Goal: Task Accomplishment & Management: Manage account settings

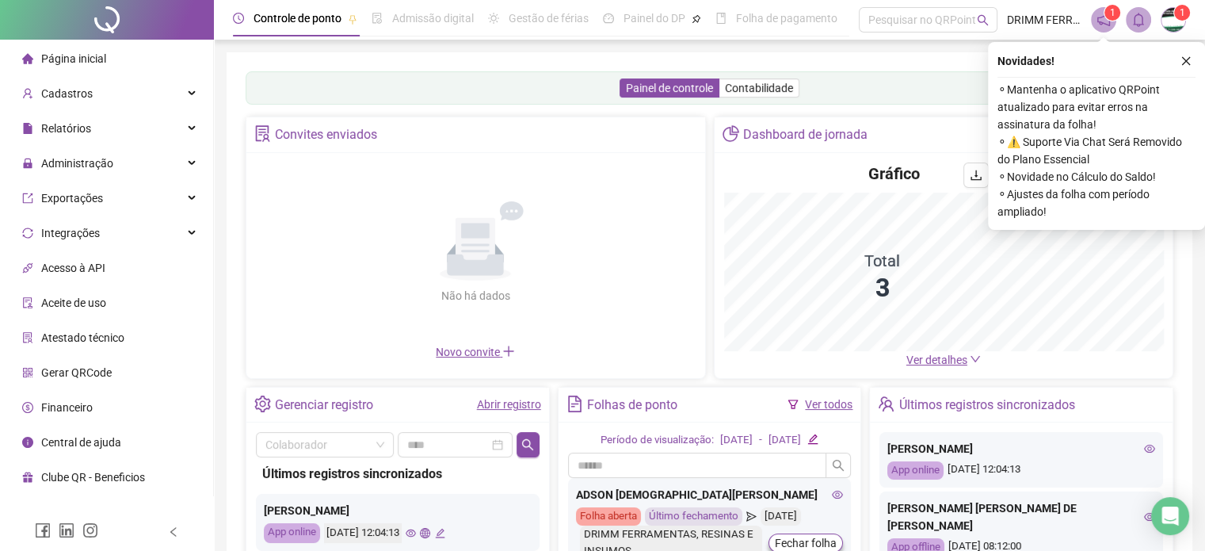
click at [501, 343] on div "Não há dados Não há dados" at bounding box center [476, 252] width 440 height 181
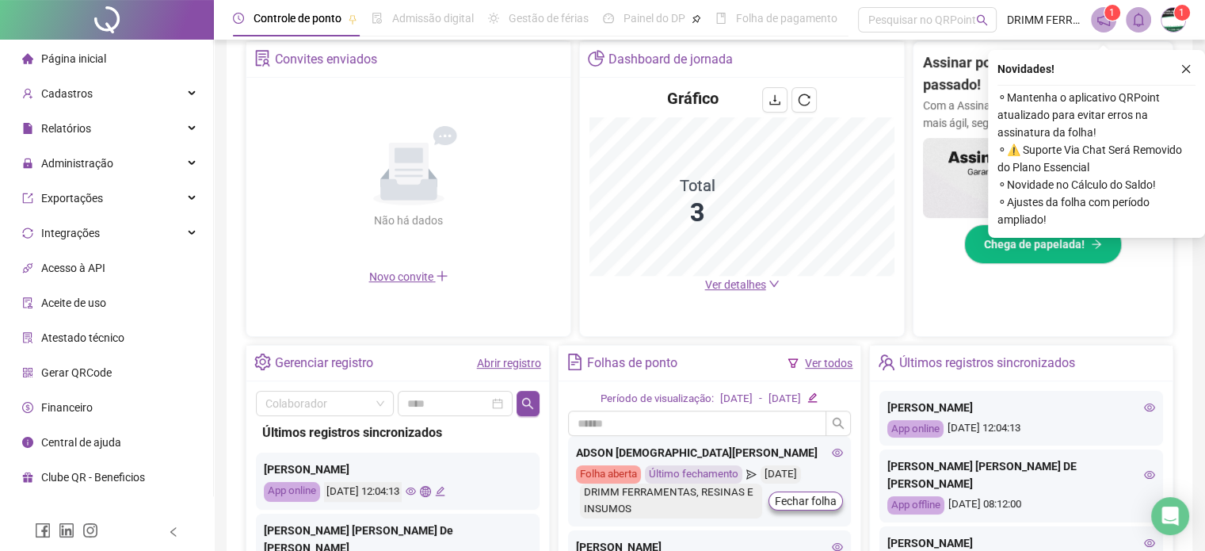
scroll to position [317, 0]
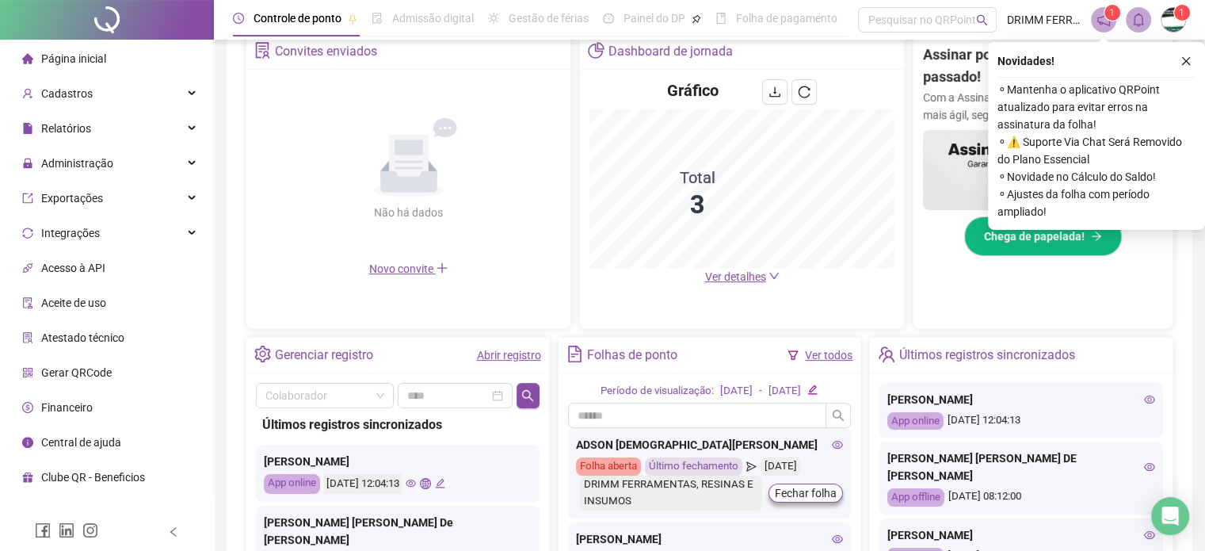
click at [496, 360] on link "Abrir registro" at bounding box center [509, 355] width 64 height 13
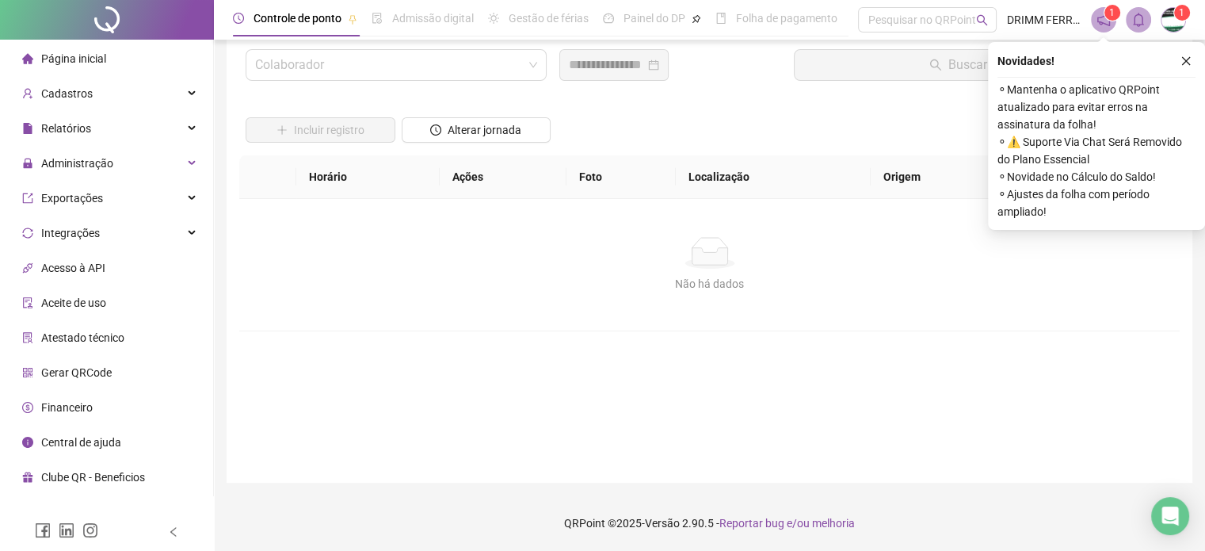
scroll to position [45, 0]
click at [395, 70] on input "search" at bounding box center [389, 66] width 268 height 30
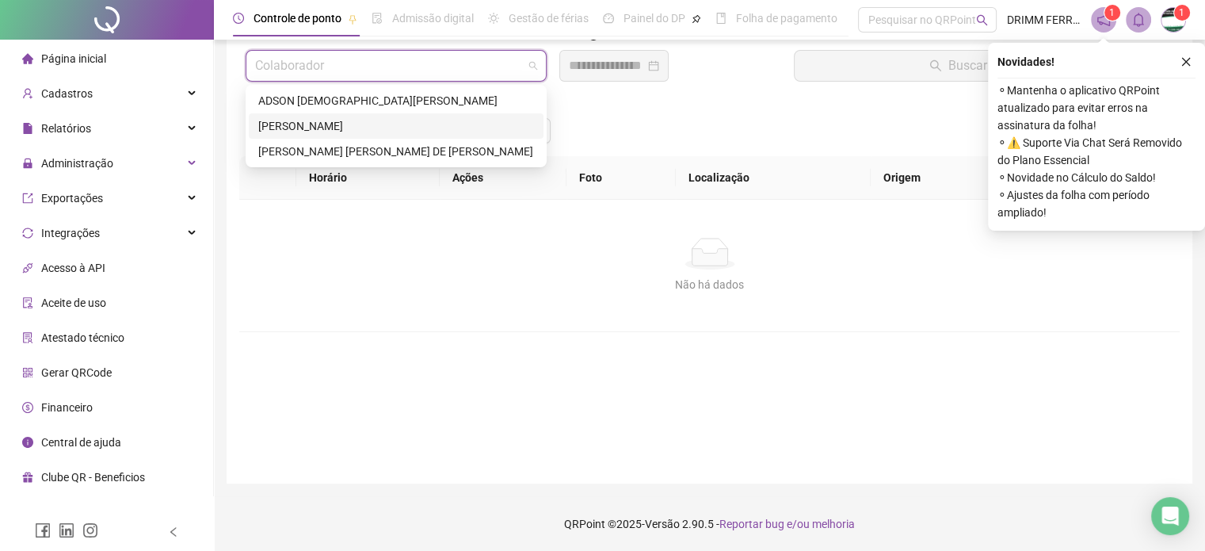
click at [333, 125] on div "[PERSON_NAME]" at bounding box center [396, 125] width 276 height 17
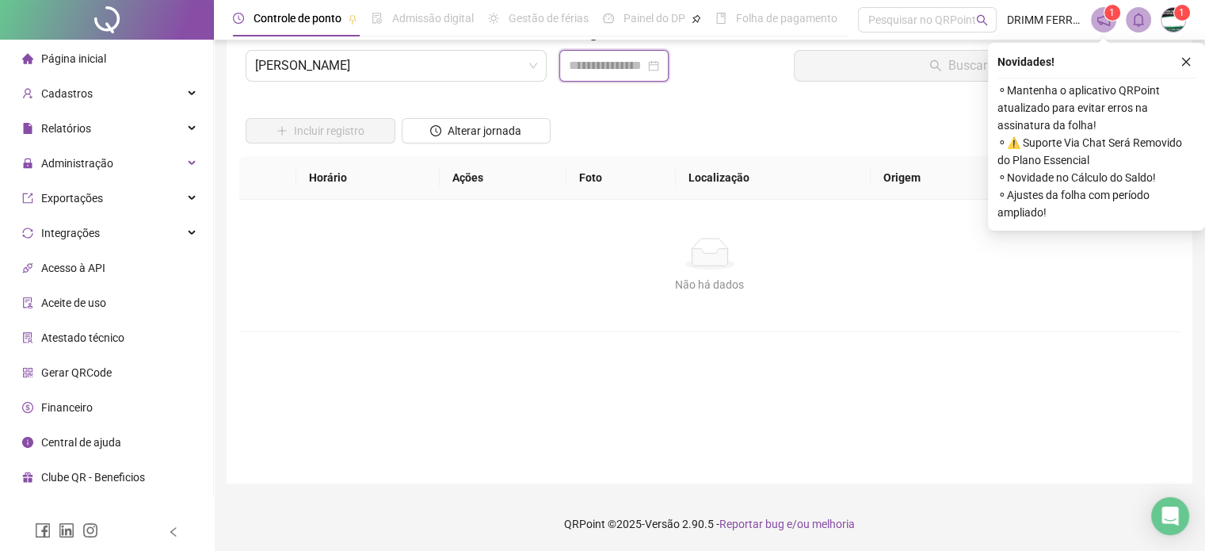
click at [599, 67] on input at bounding box center [607, 65] width 76 height 19
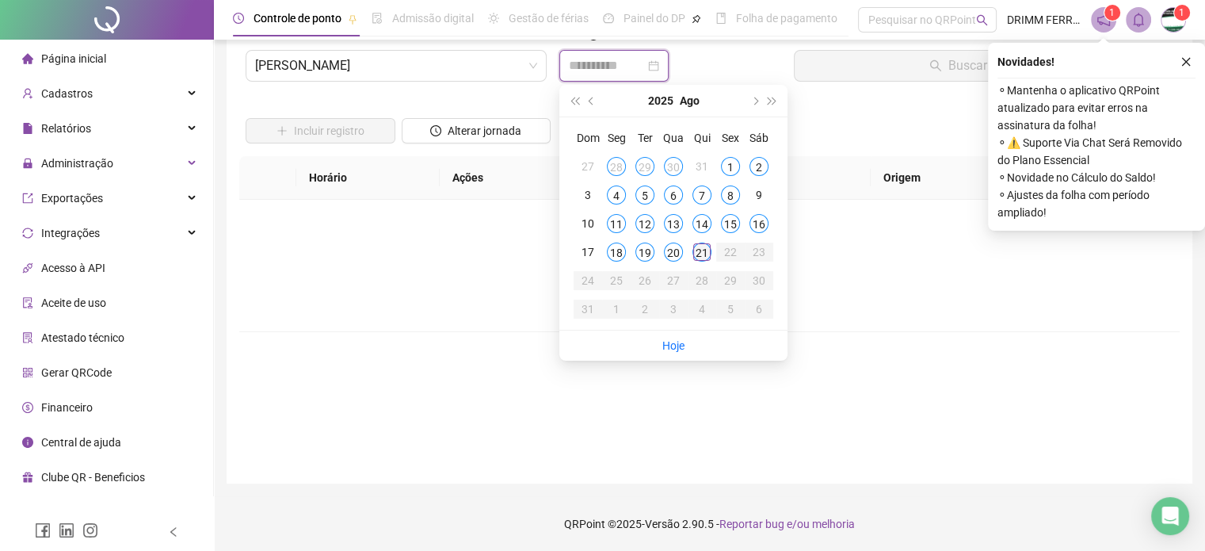
type input "**********"
drag, startPoint x: 705, startPoint y: 252, endPoint x: 726, endPoint y: 244, distance: 22.8
click at [706, 252] on div "21" at bounding box center [701, 251] width 19 height 19
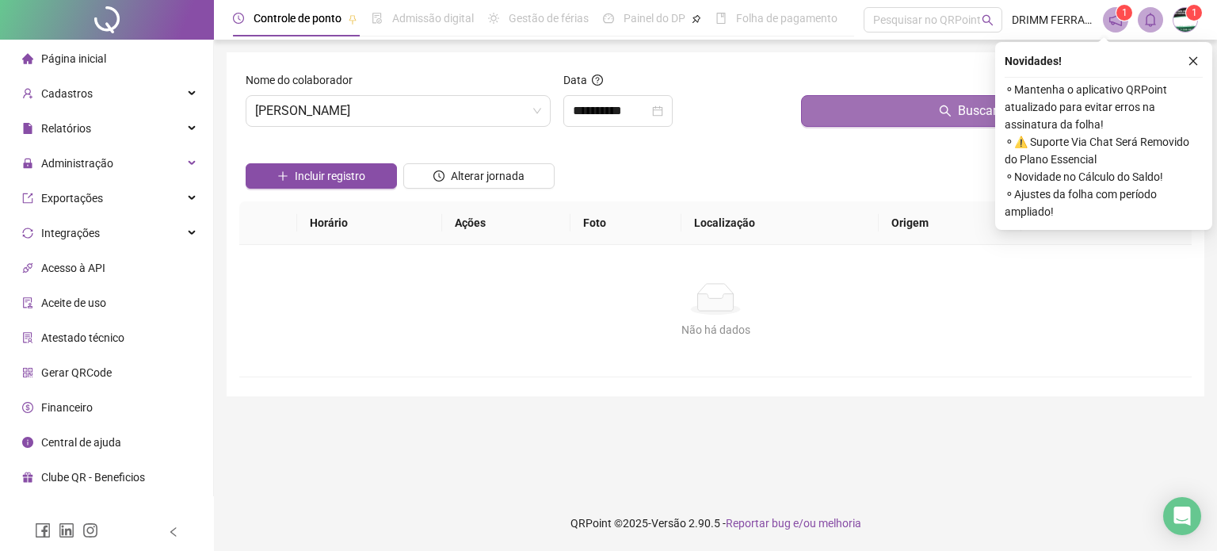
click at [881, 116] on button "Buscar registros" at bounding box center [993, 111] width 384 height 32
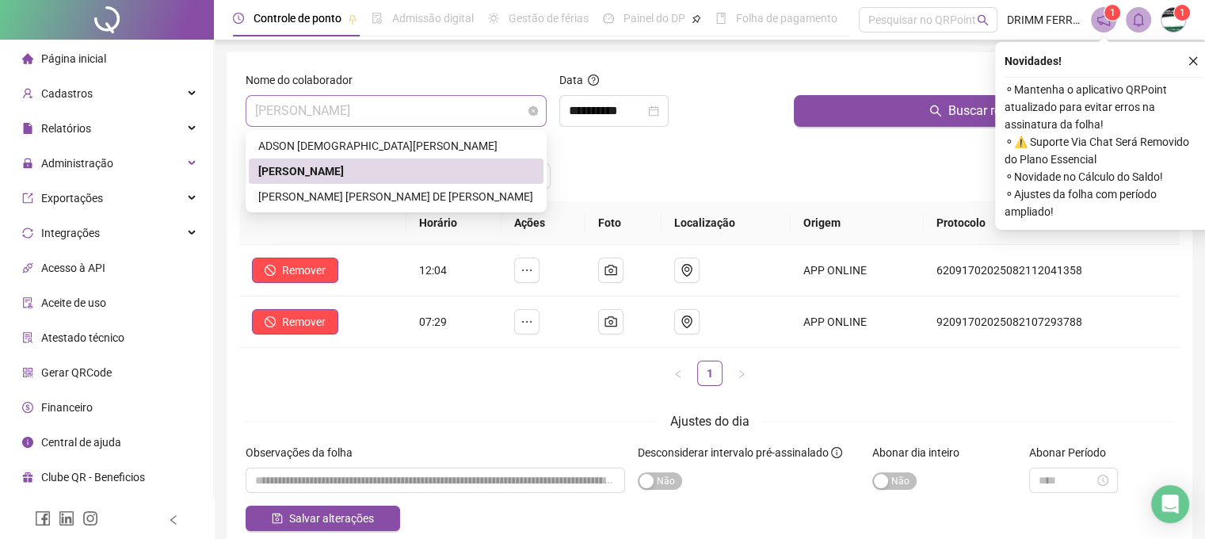
click at [444, 116] on span "[PERSON_NAME]" at bounding box center [396, 111] width 282 height 30
click at [390, 193] on div "[PERSON_NAME] [PERSON_NAME] DE [PERSON_NAME]" at bounding box center [396, 196] width 276 height 17
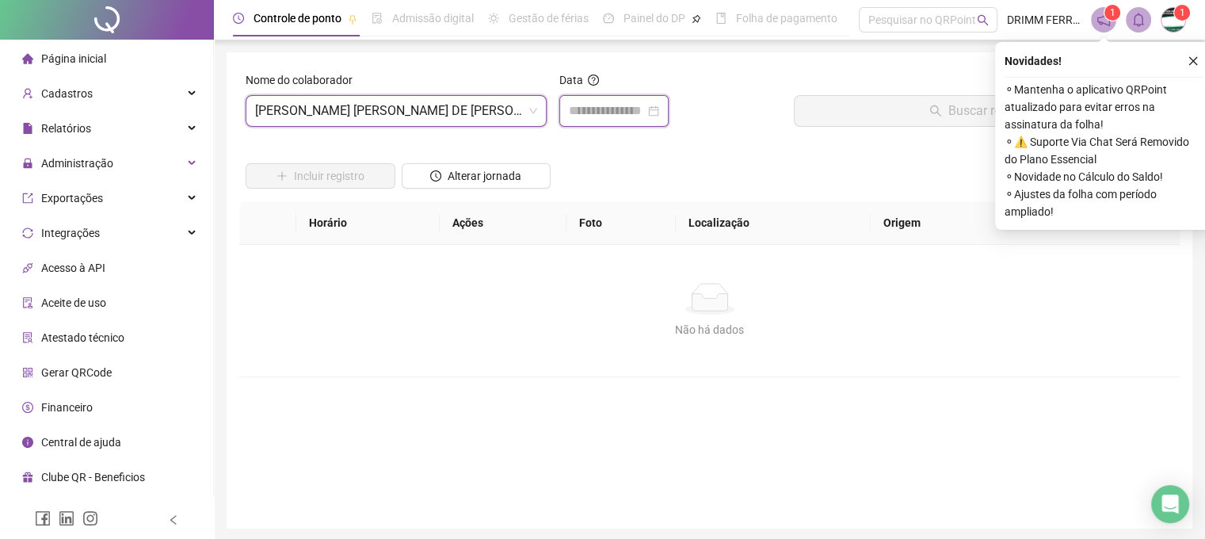
click at [621, 108] on input at bounding box center [607, 110] width 76 height 19
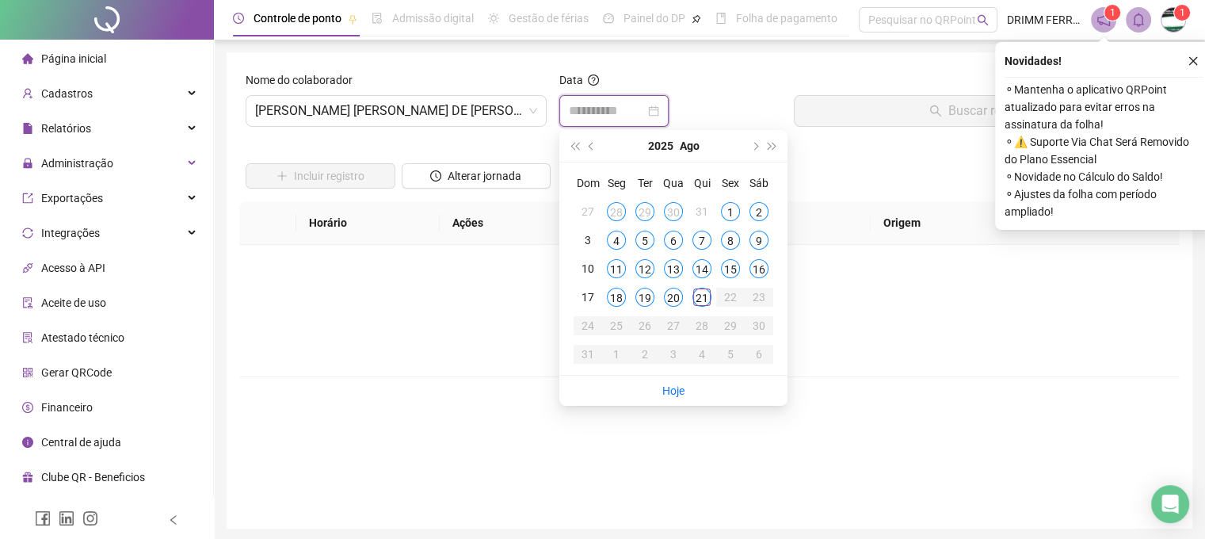
type input "**********"
click at [703, 299] on div "21" at bounding box center [701, 297] width 19 height 19
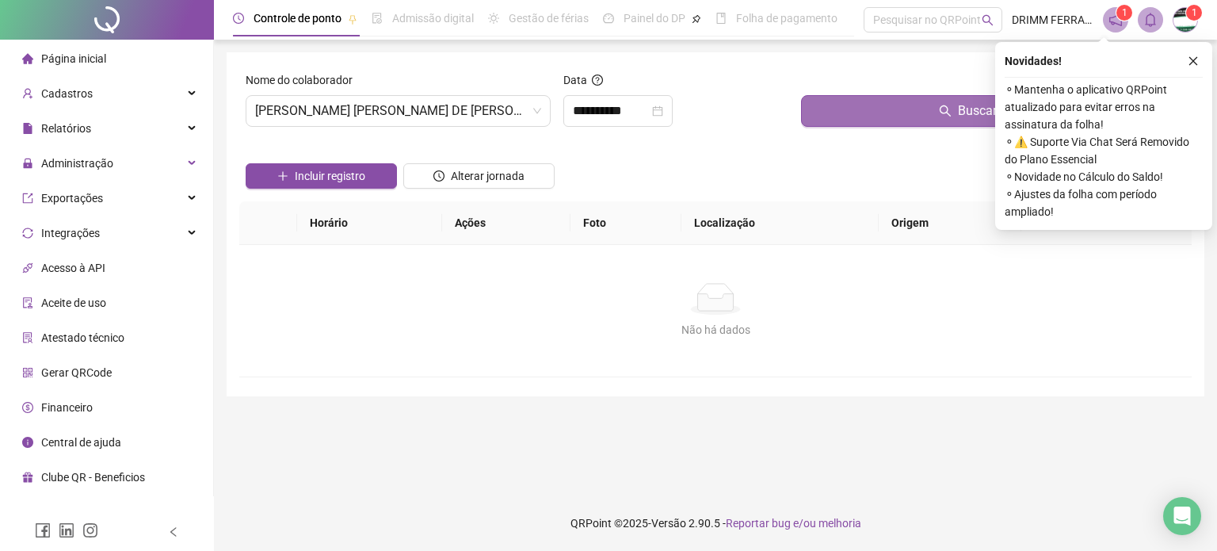
click at [854, 112] on button "Buscar registros" at bounding box center [993, 111] width 384 height 32
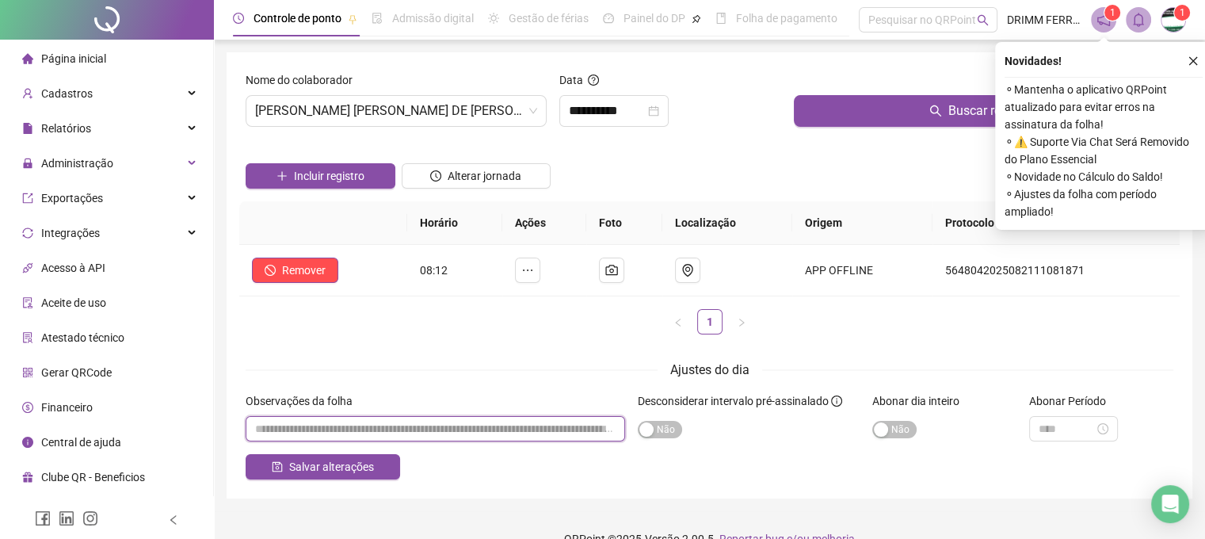
click at [315, 430] on input "textarea" at bounding box center [435, 428] width 379 height 25
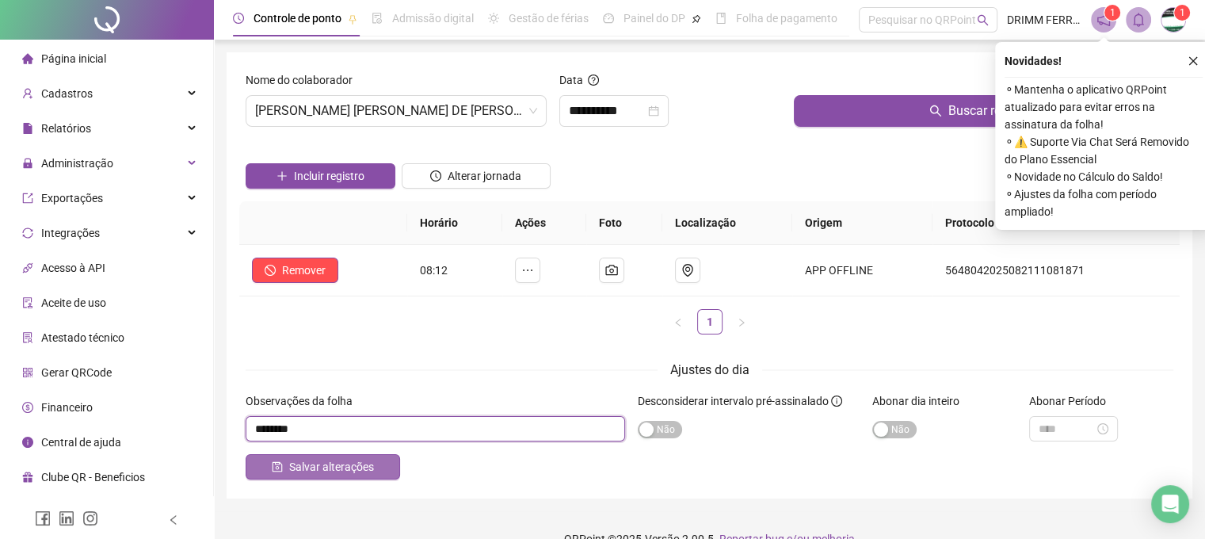
type input "********"
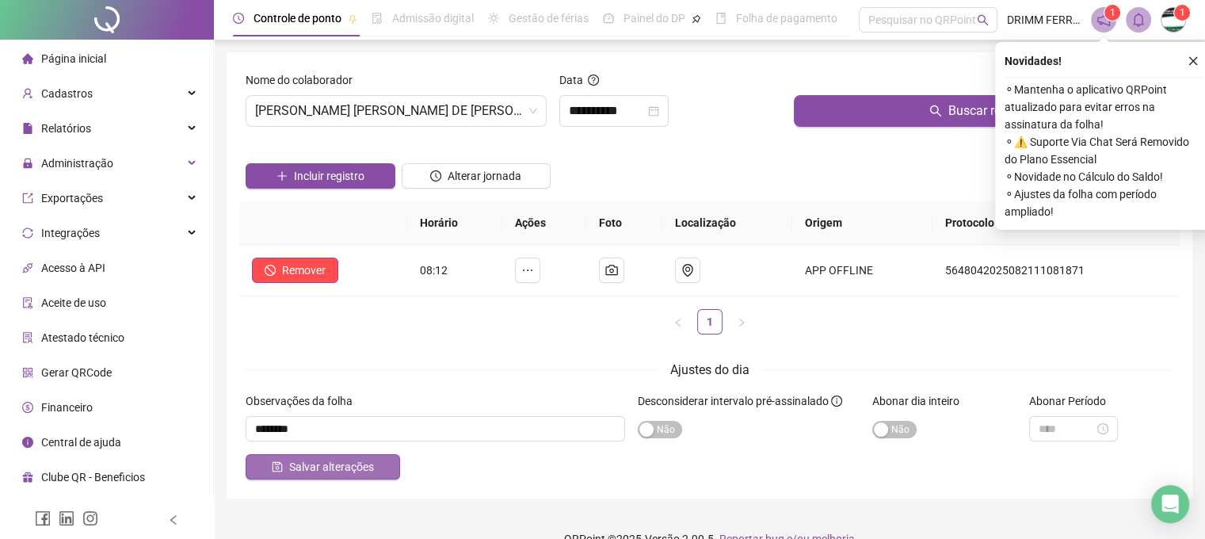
click at [319, 467] on span "Salvar alterações" at bounding box center [331, 466] width 85 height 17
click at [1192, 62] on icon "close" at bounding box center [1193, 61] width 9 height 9
